Goal: Information Seeking & Learning: Learn about a topic

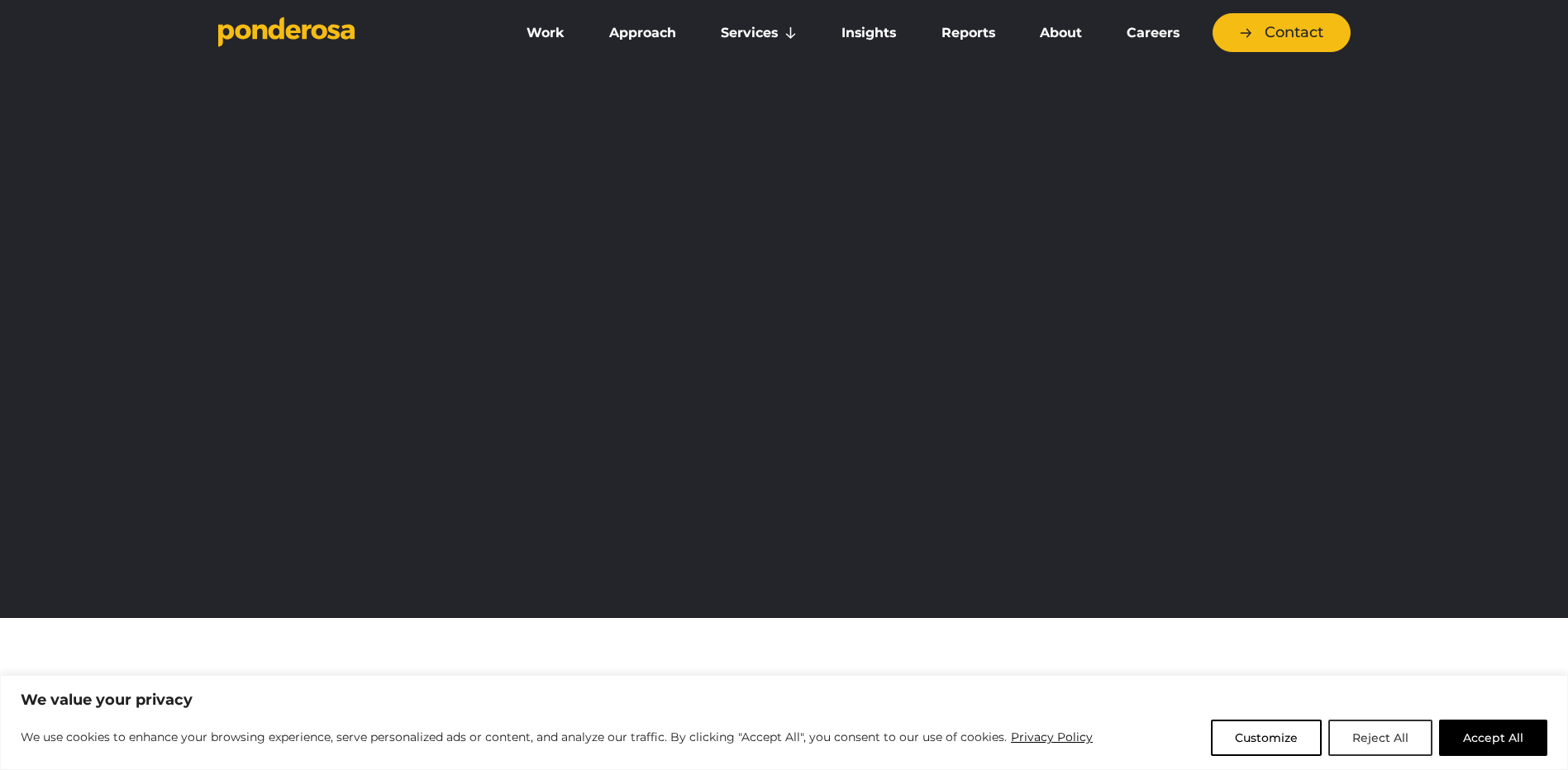
click at [1383, 731] on button "Reject All" at bounding box center [1380, 737] width 104 height 36
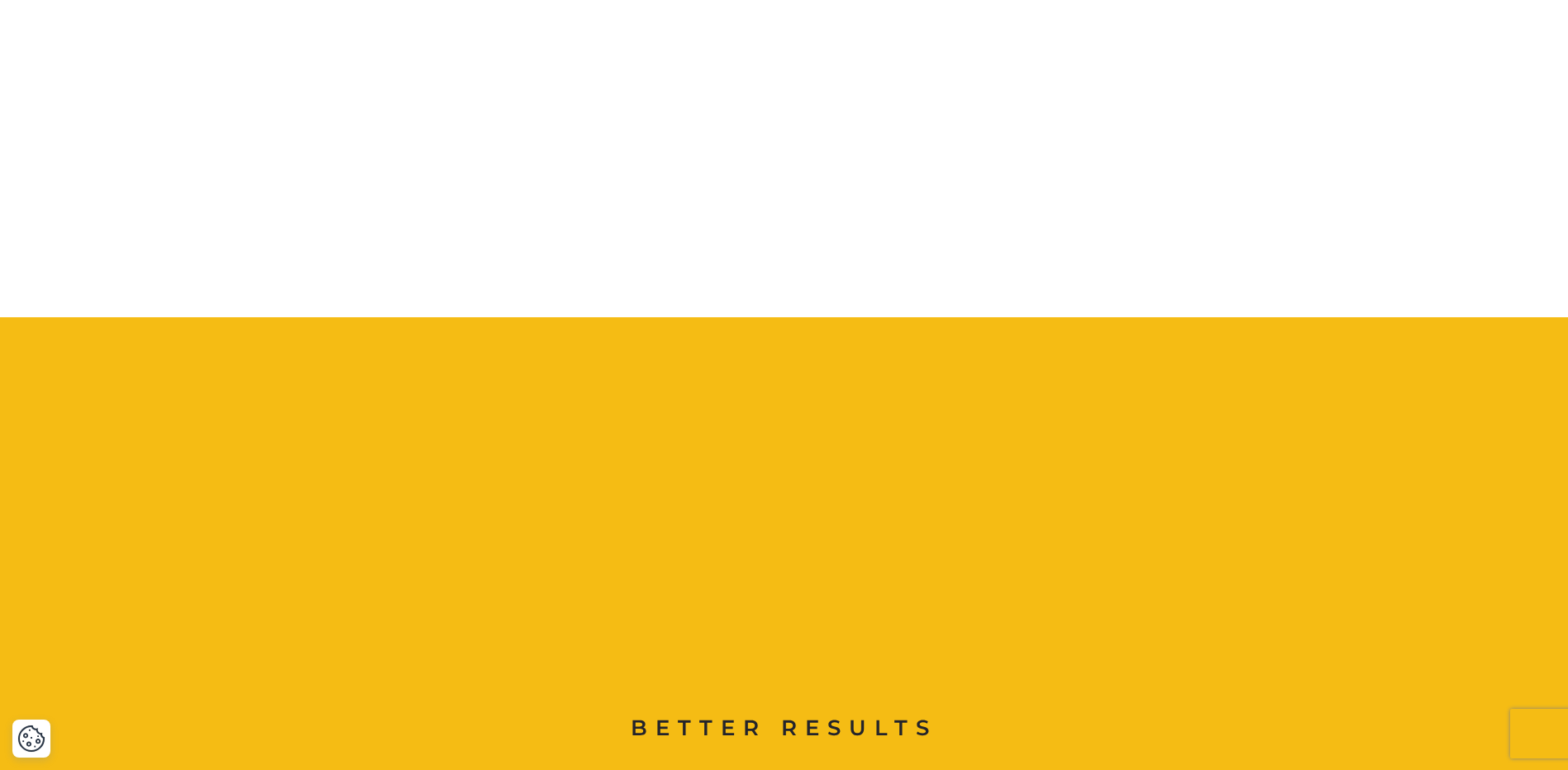
scroll to position [1184, 0]
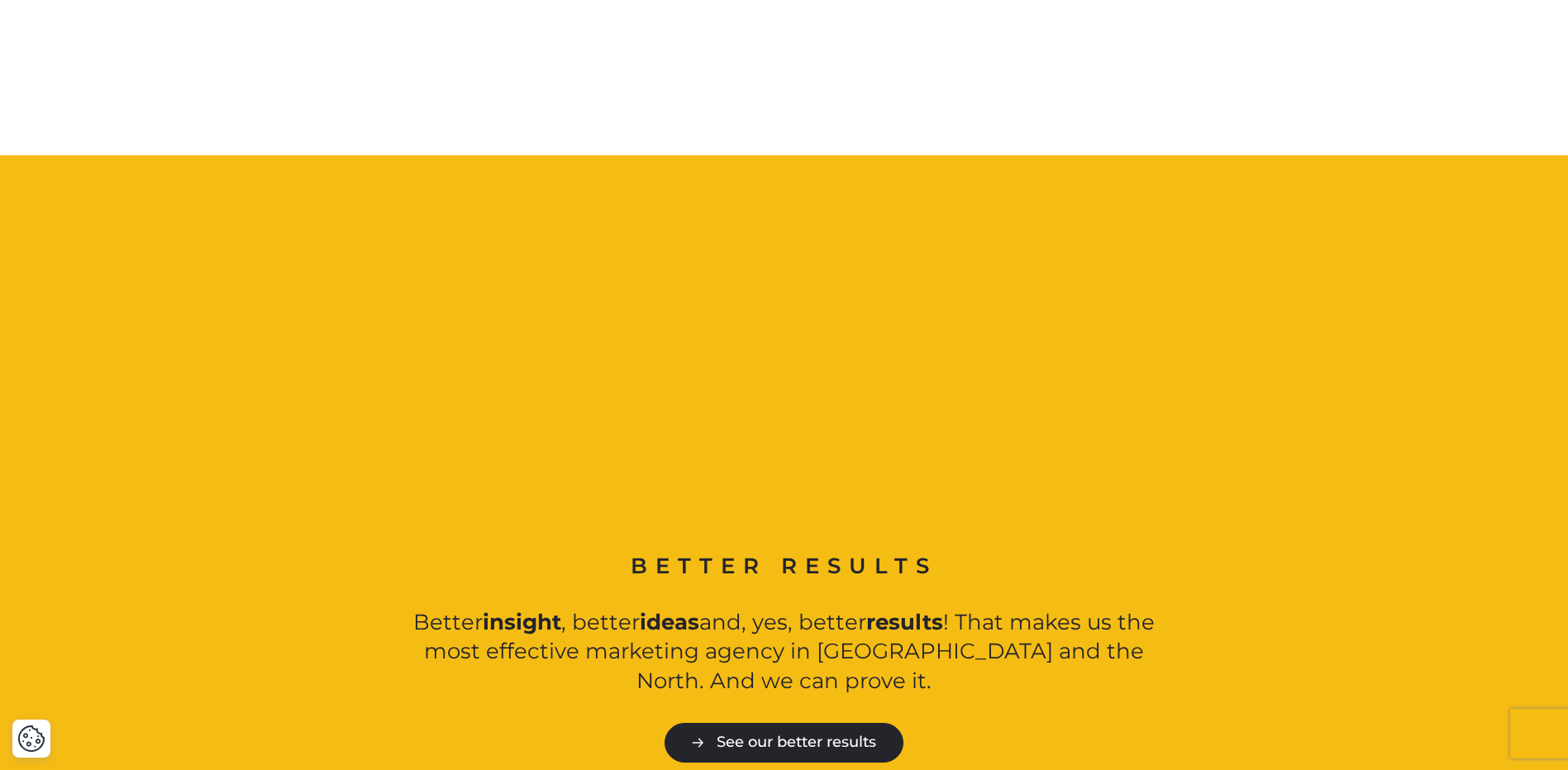
click at [818, 723] on link "See our better results" at bounding box center [784, 743] width 239 height 39
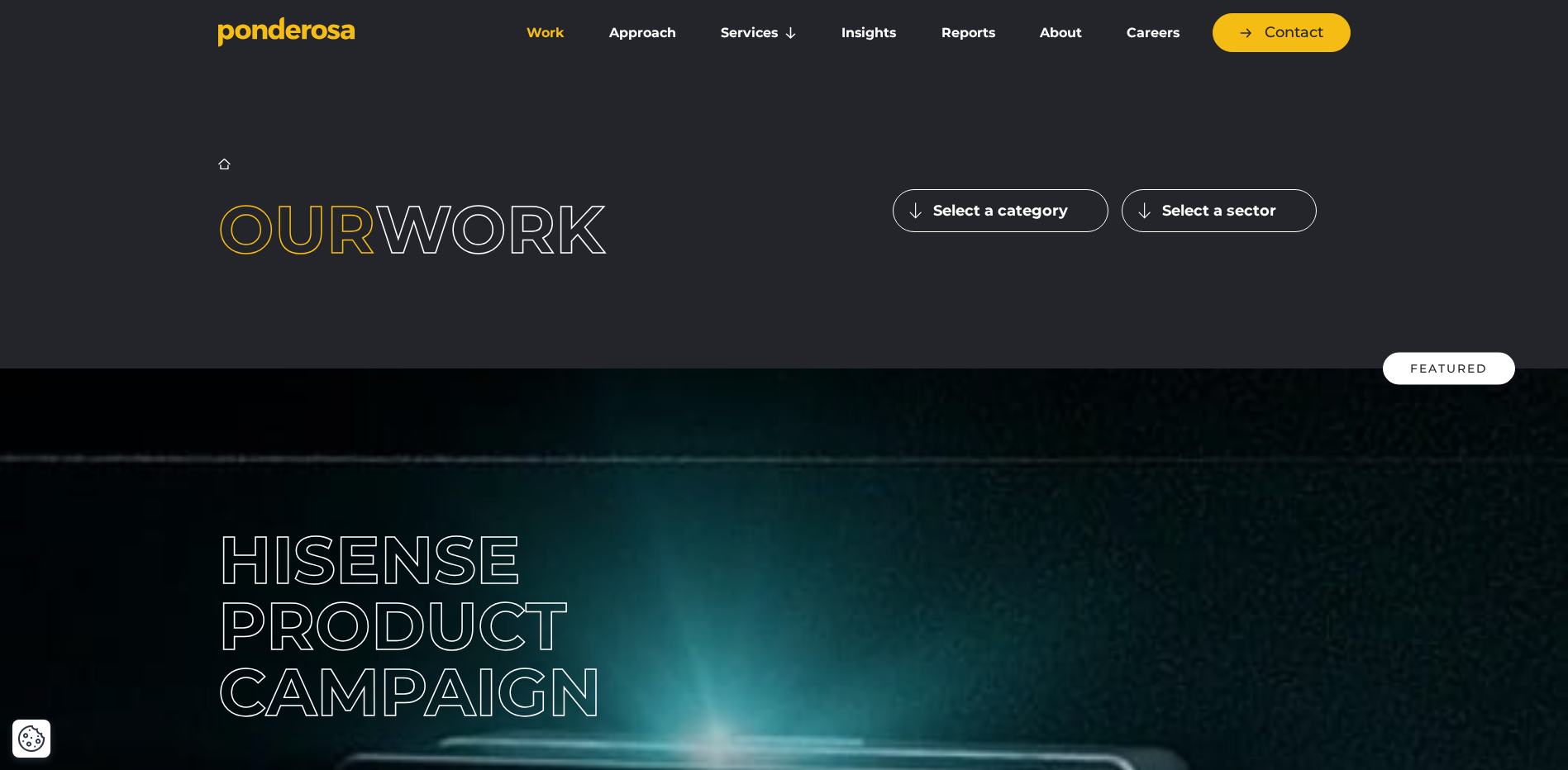
click at [989, 217] on button "Select a category" at bounding box center [1000, 210] width 215 height 43
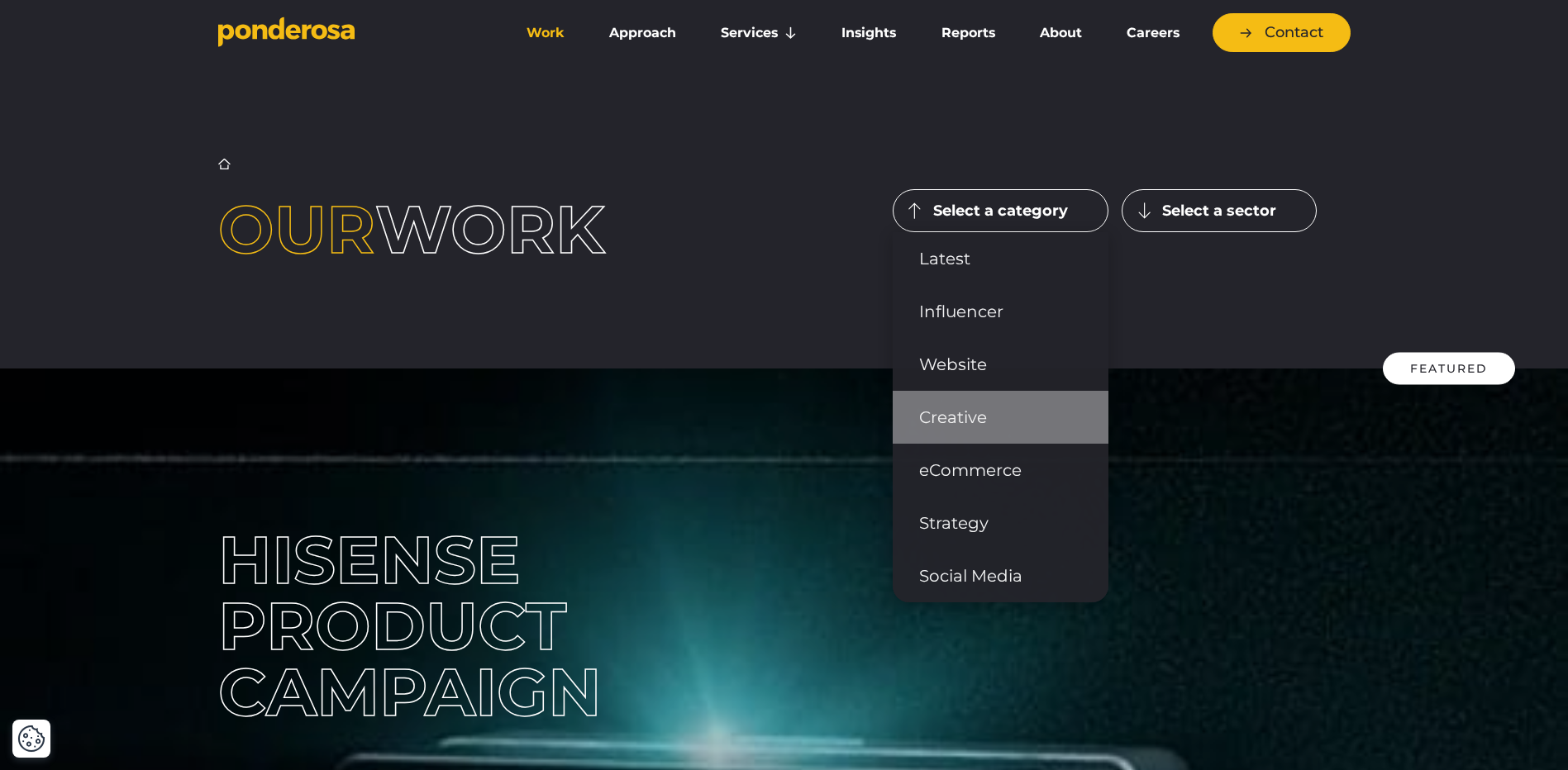
click at [973, 409] on link "Creative" at bounding box center [1000, 418] width 215 height 53
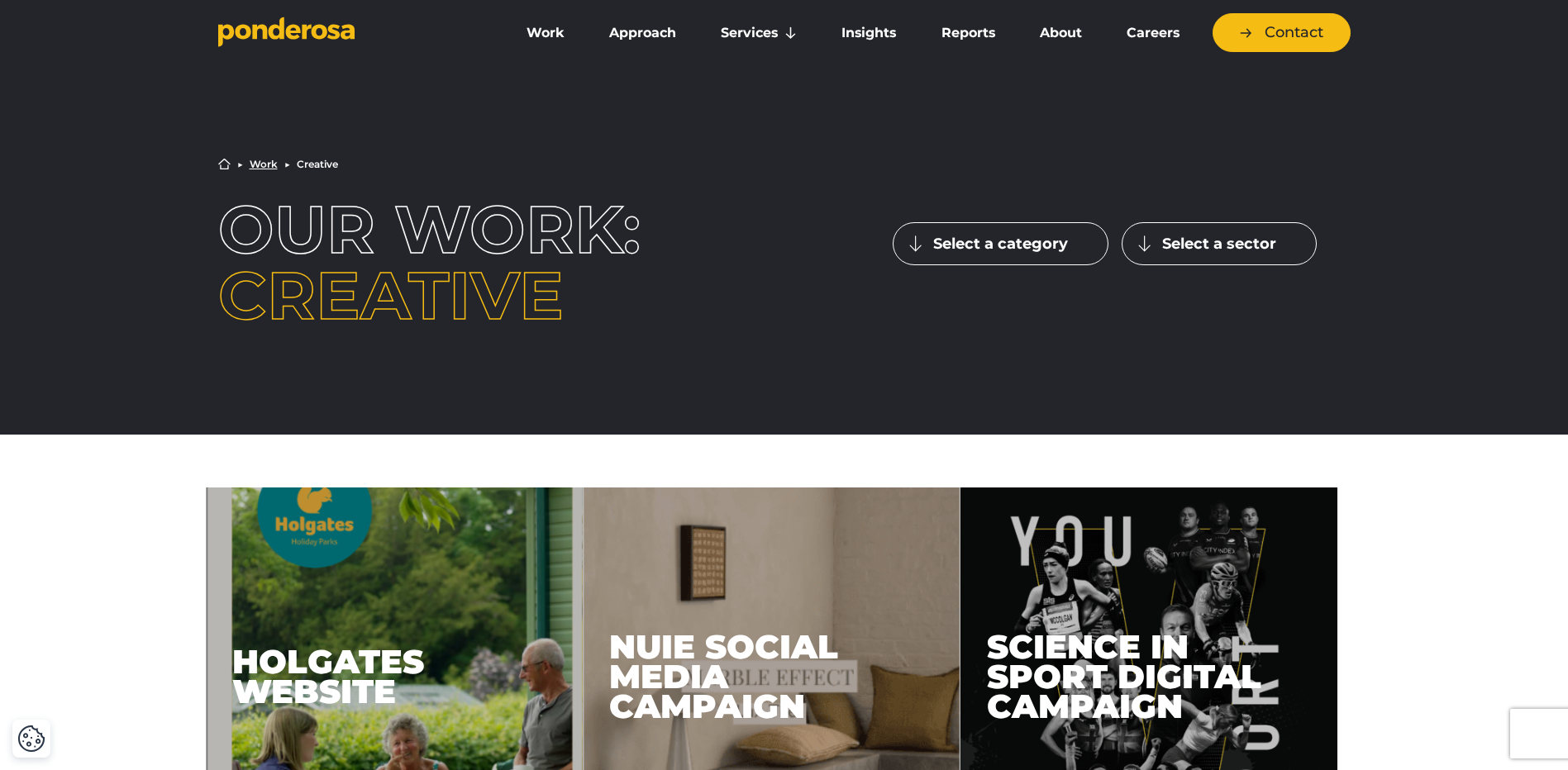
click at [1223, 251] on button "Select a sector" at bounding box center [1218, 244] width 195 height 43
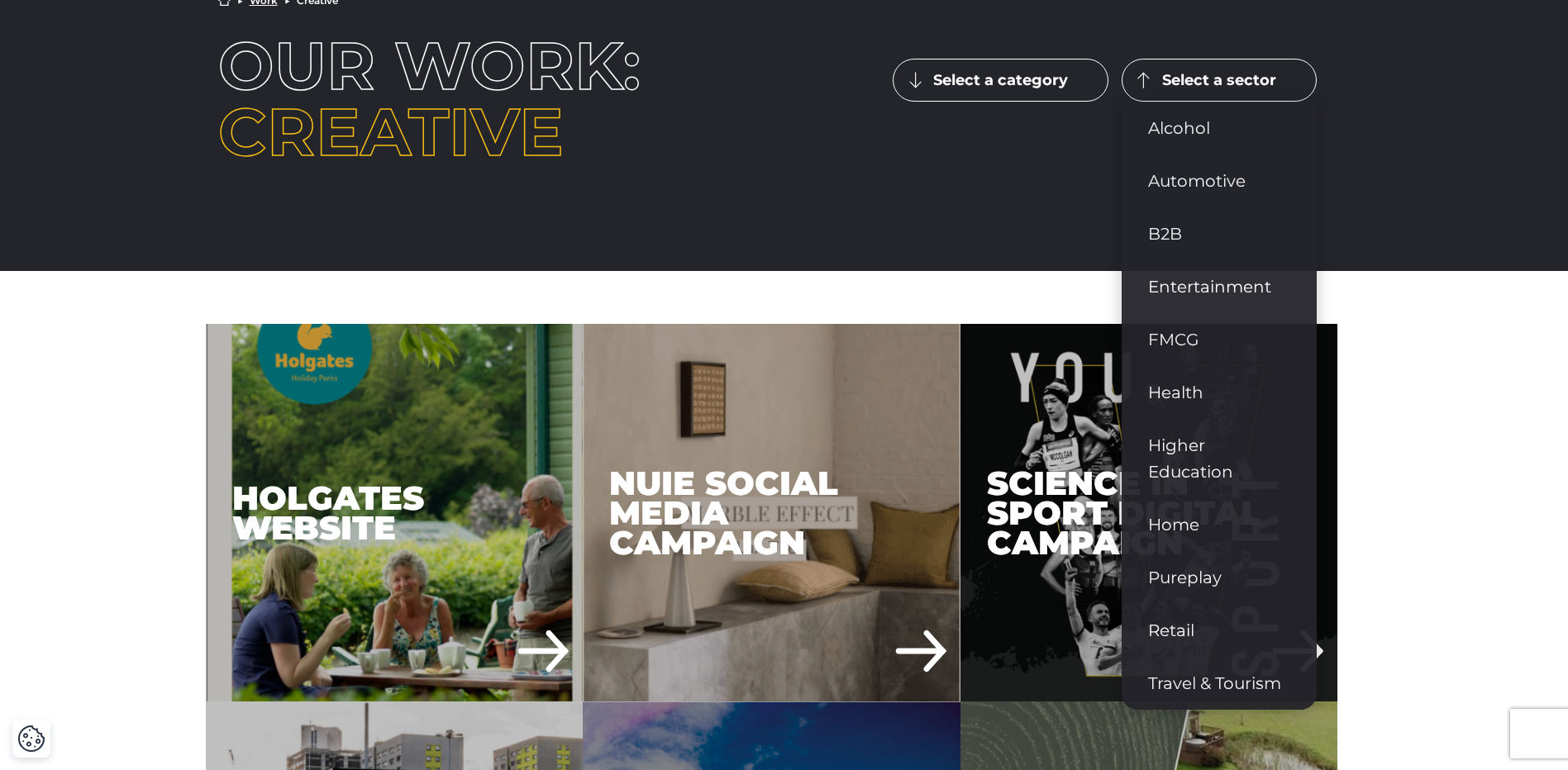
scroll to position [165, 0]
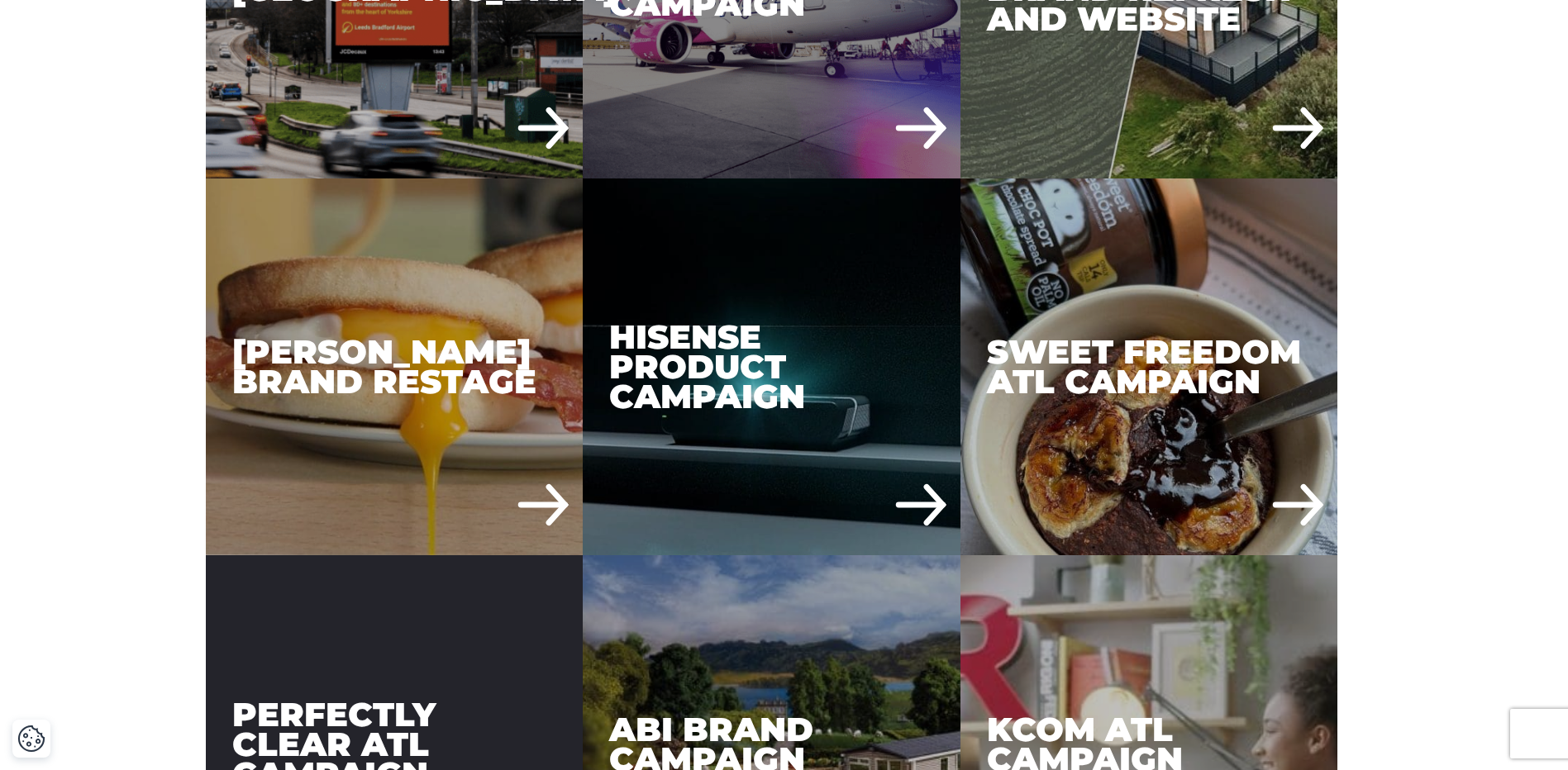
scroll to position [1158, 0]
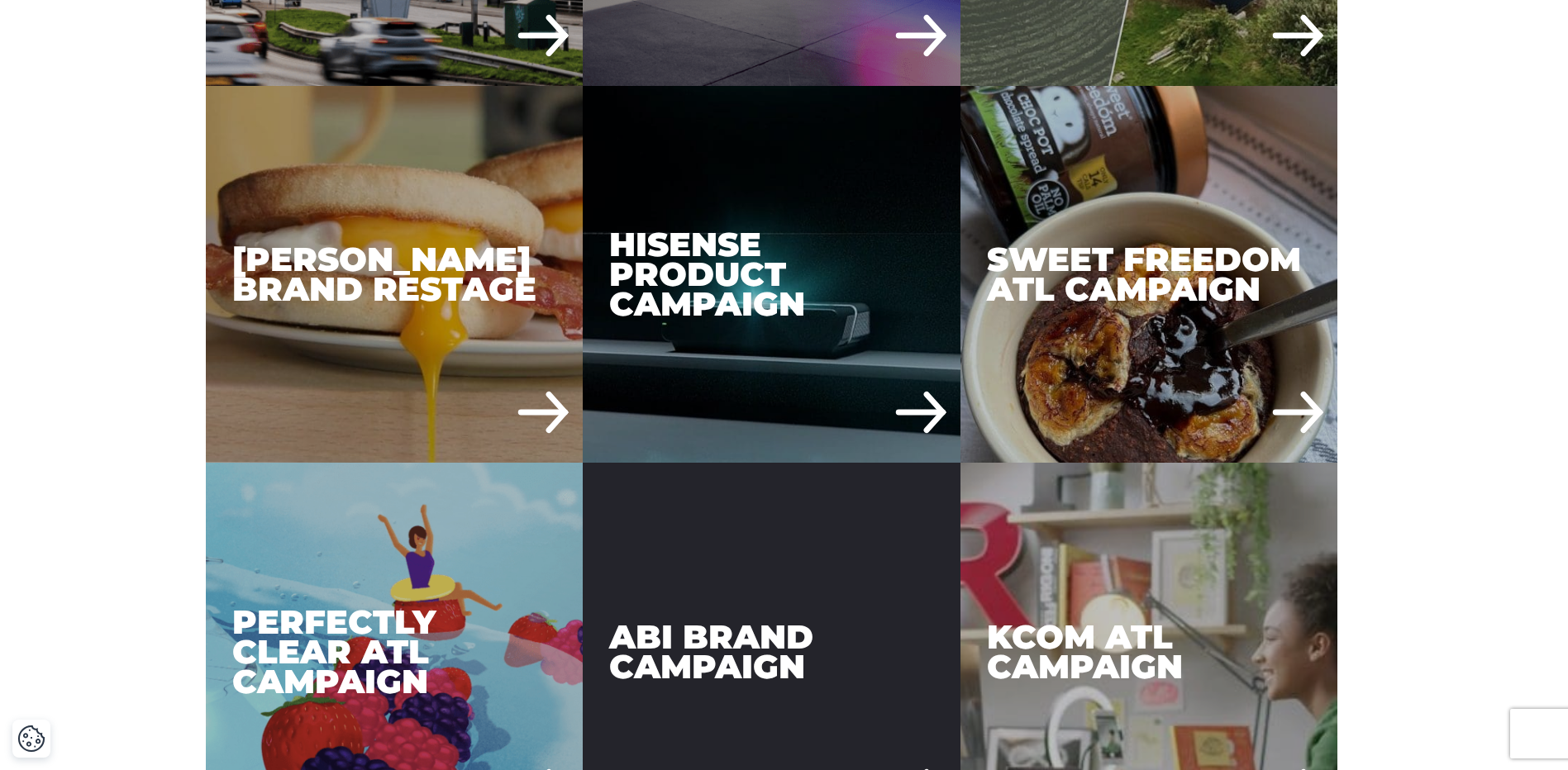
click at [665, 648] on div "ABI Brand Campaign" at bounding box center [772, 652] width 378 height 378
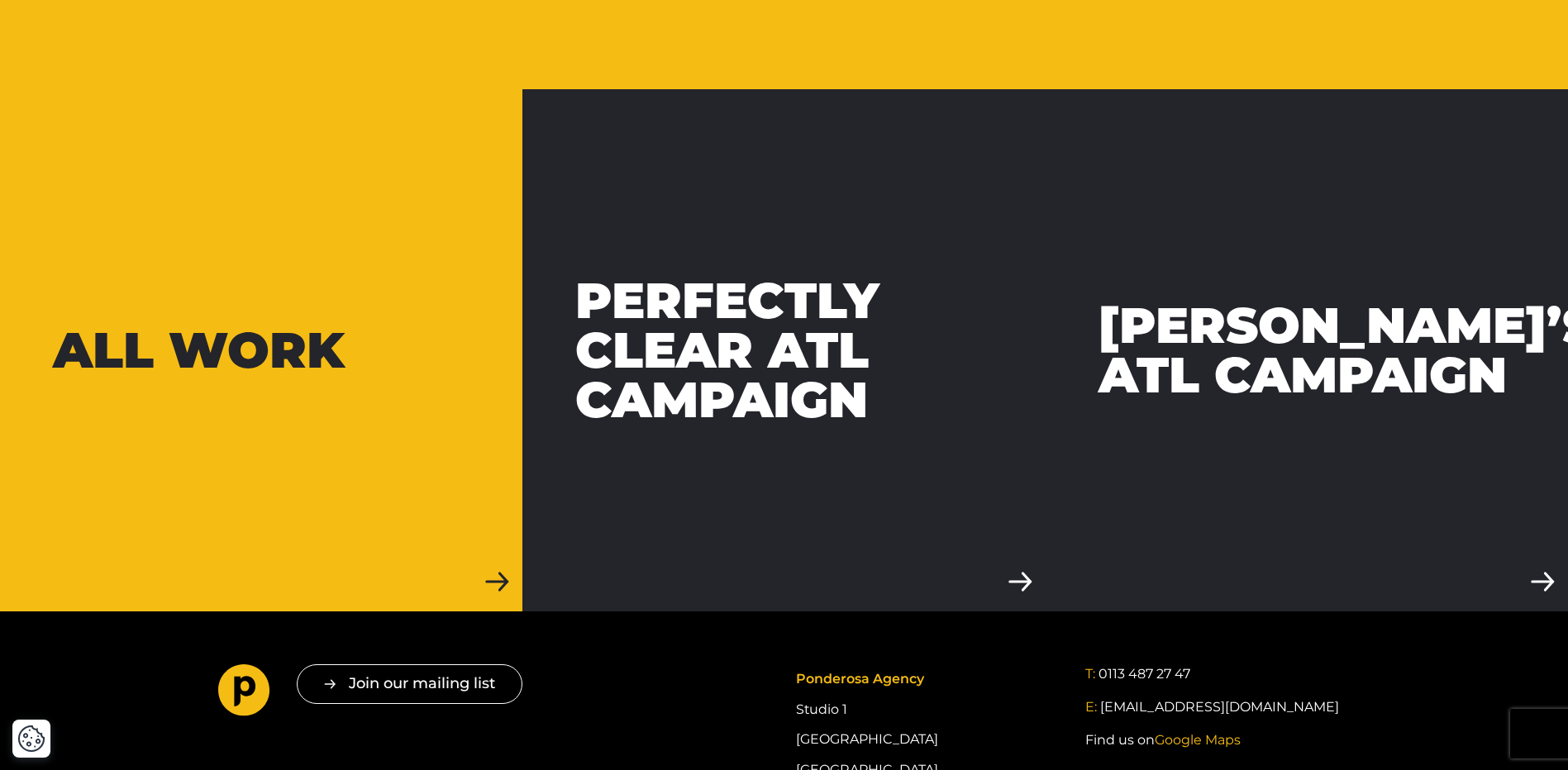
scroll to position [4712, 0]
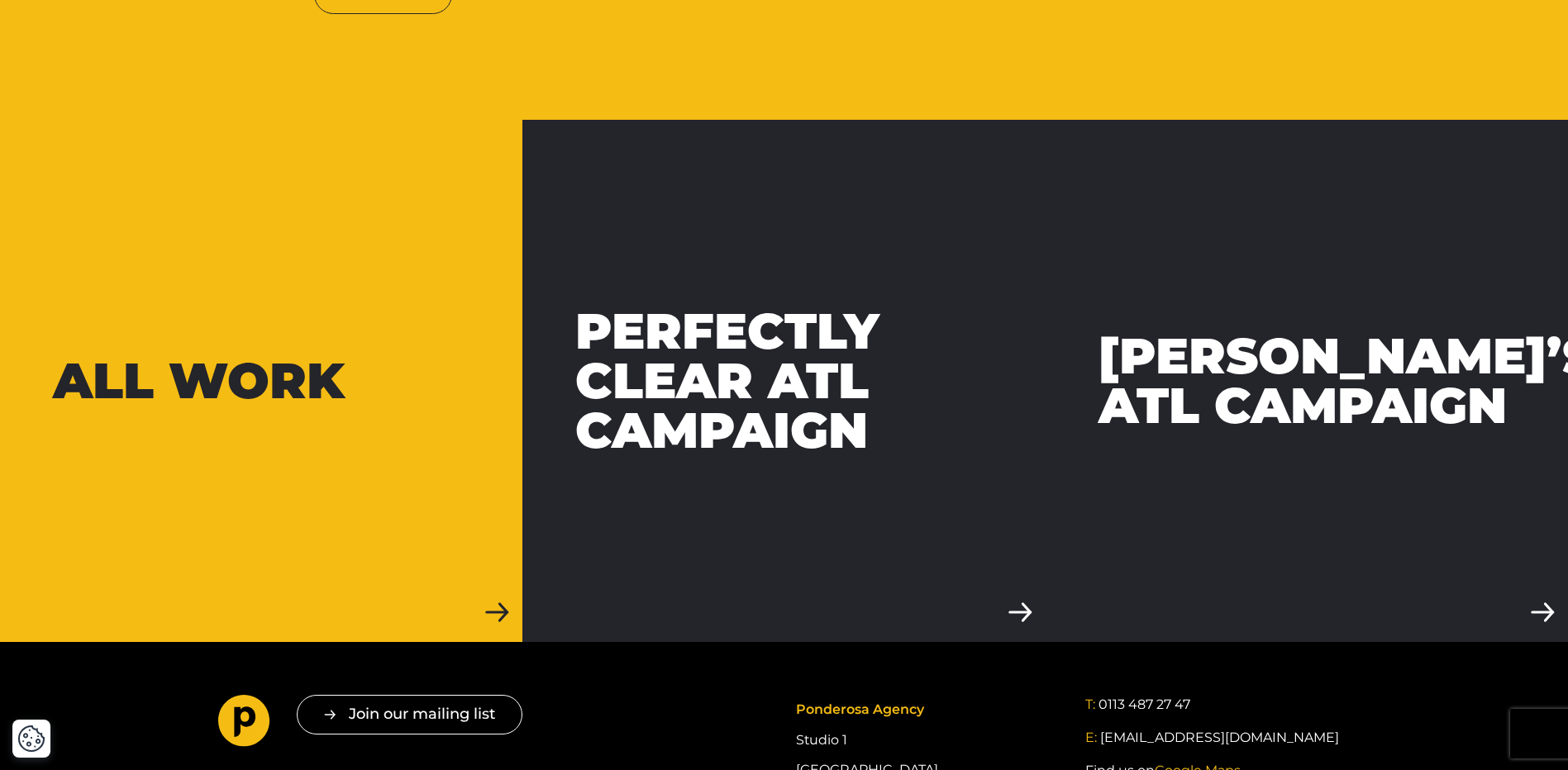
click at [236, 359] on div "All work" at bounding box center [199, 381] width 291 height 49
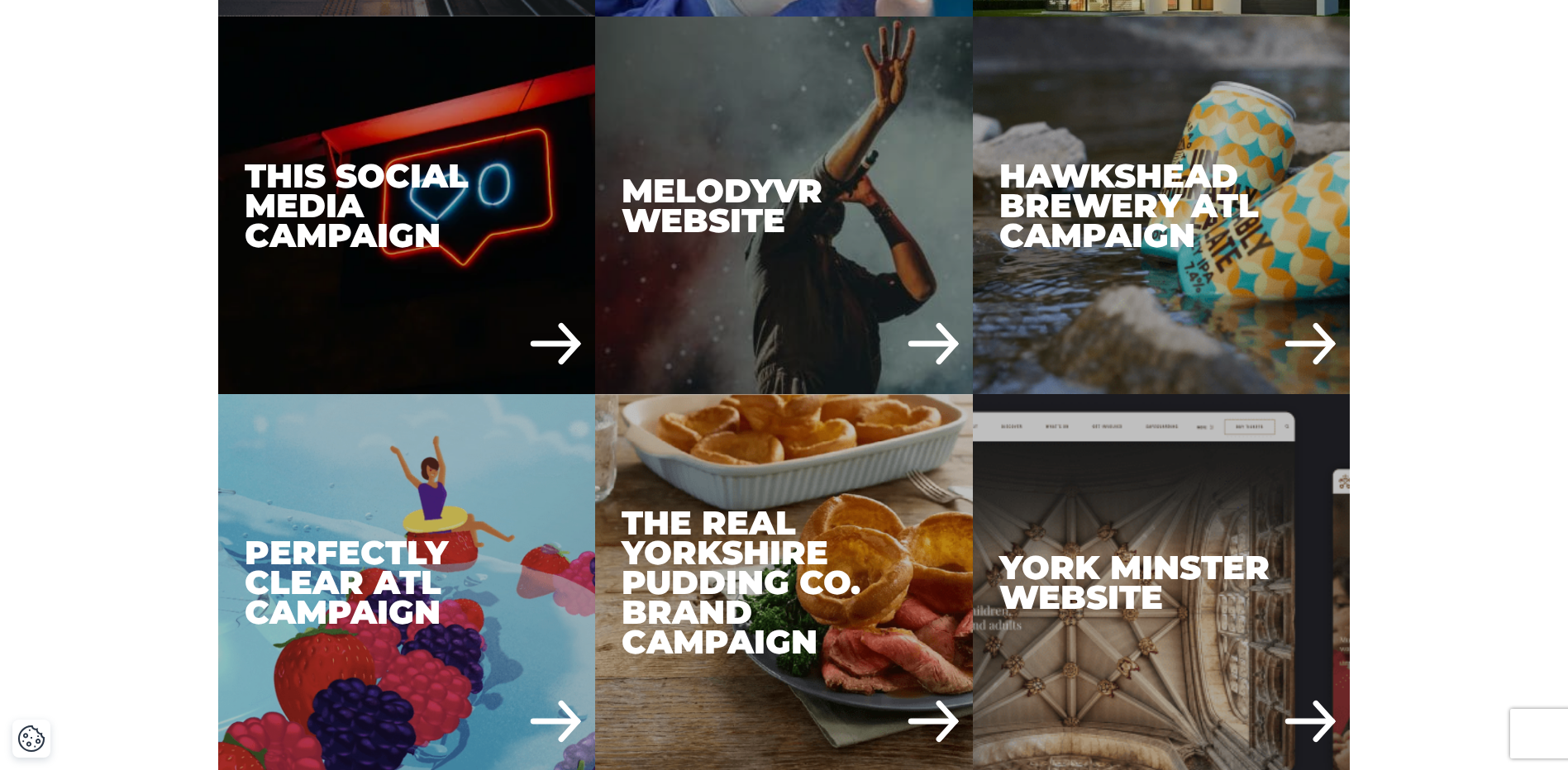
scroll to position [6613, 0]
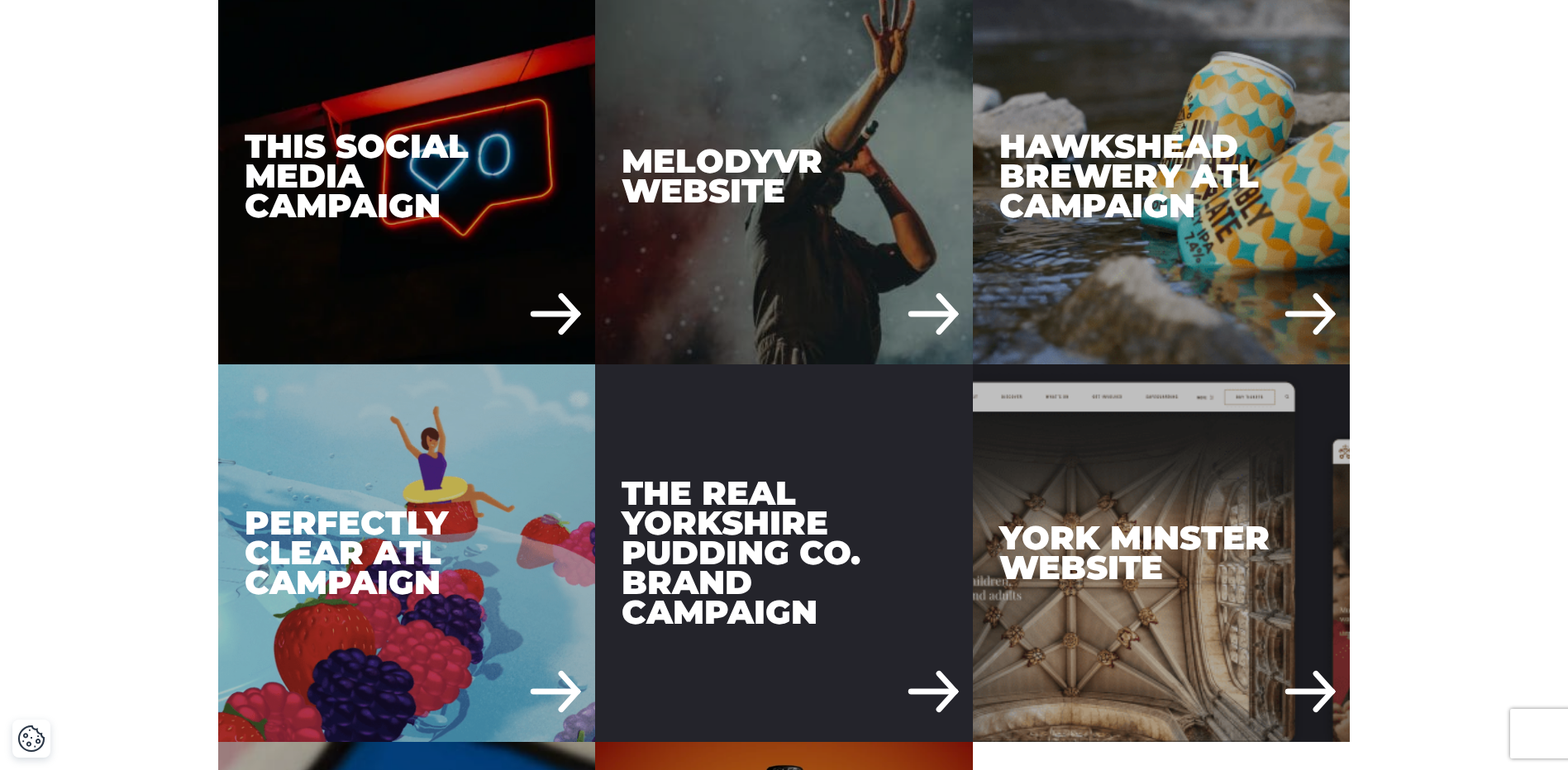
click at [762, 602] on div "The Real Yorkshire Pudding Co. Brand Campaign" at bounding box center [784, 554] width 378 height 378
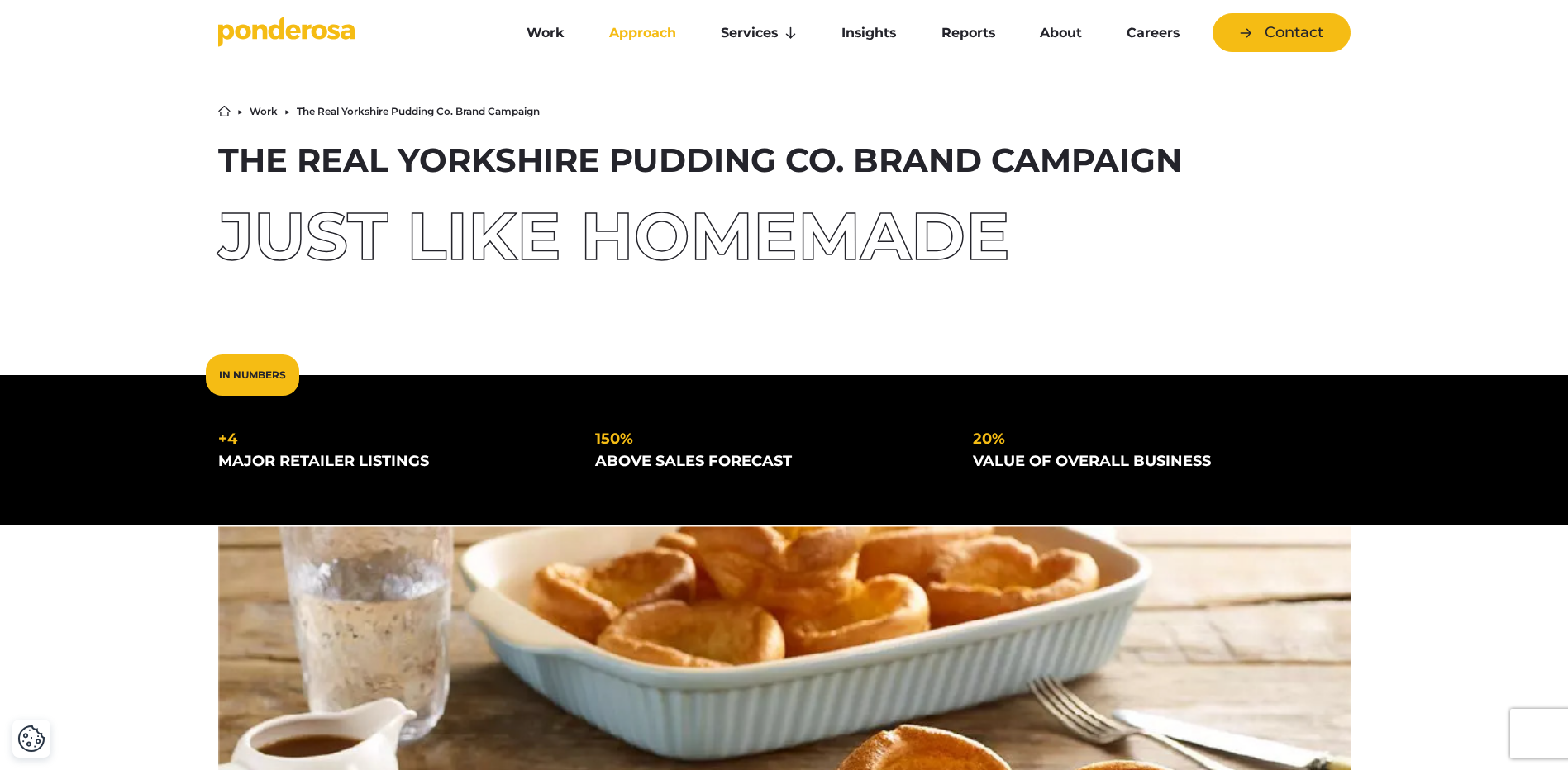
click at [622, 35] on link "Approach" at bounding box center [642, 33] width 105 height 34
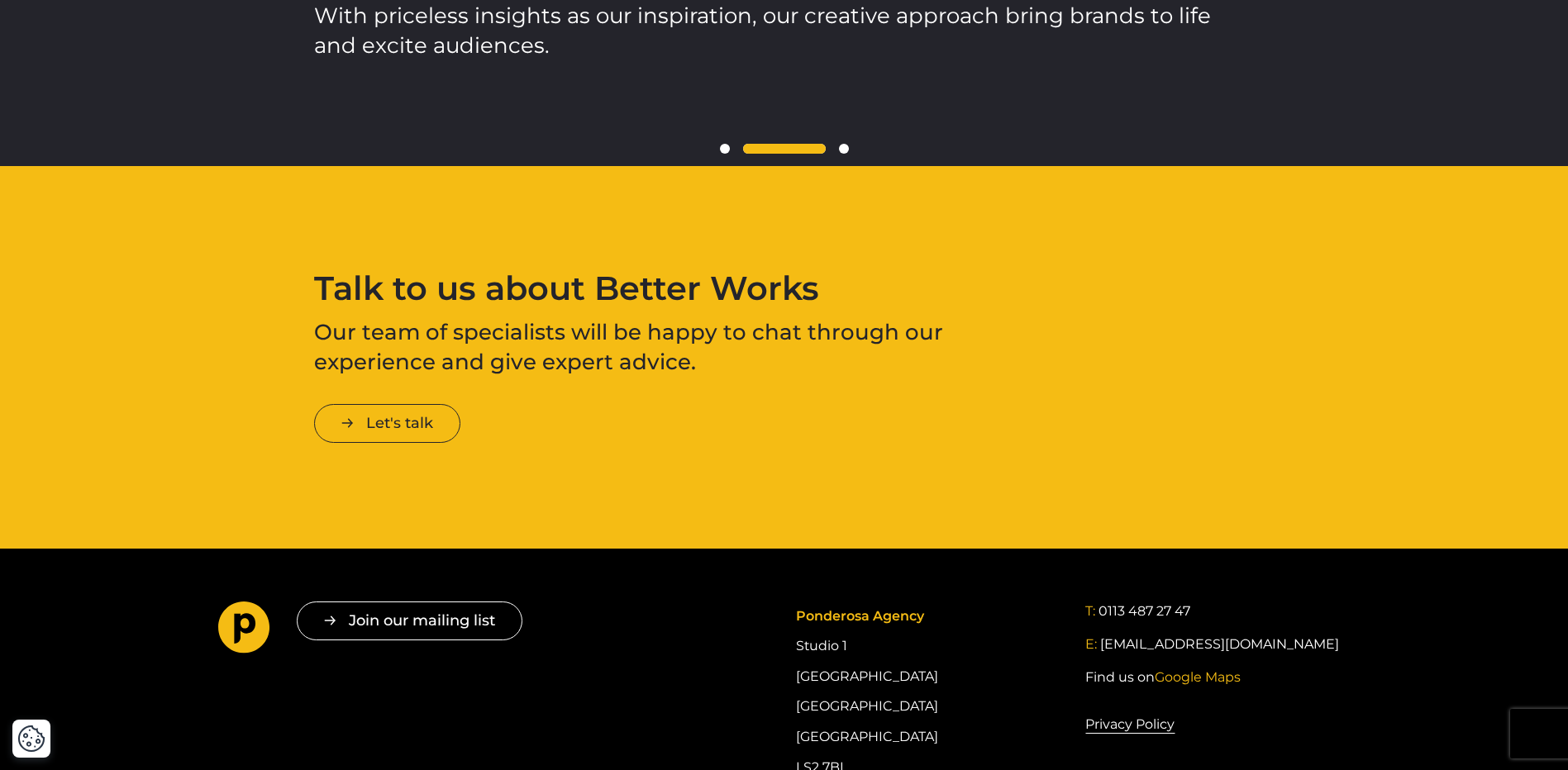
scroll to position [2646, 0]
